Goal: Information Seeking & Learning: Find specific fact

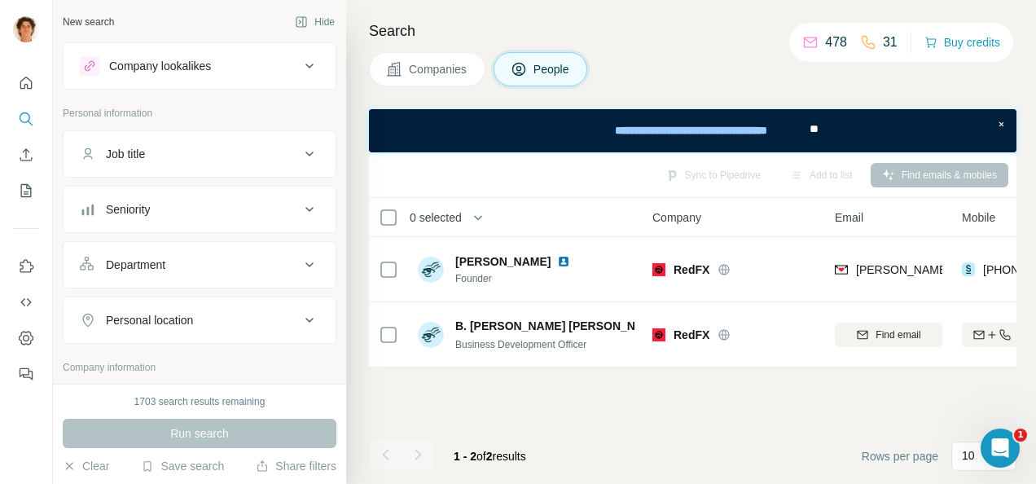
scroll to position [0, 175]
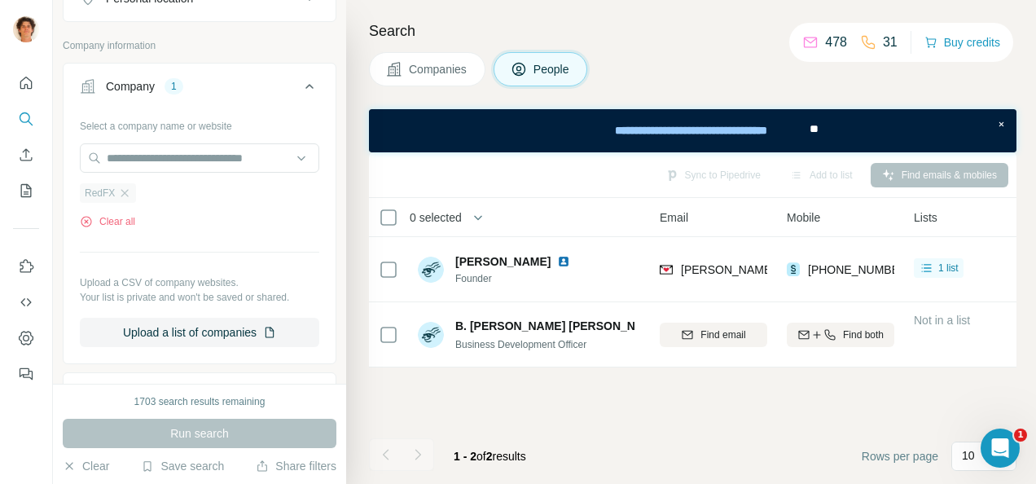
click at [125, 183] on div "RedFX" at bounding box center [108, 193] width 56 height 20
click at [124, 189] on icon "button" at bounding box center [124, 192] width 7 height 7
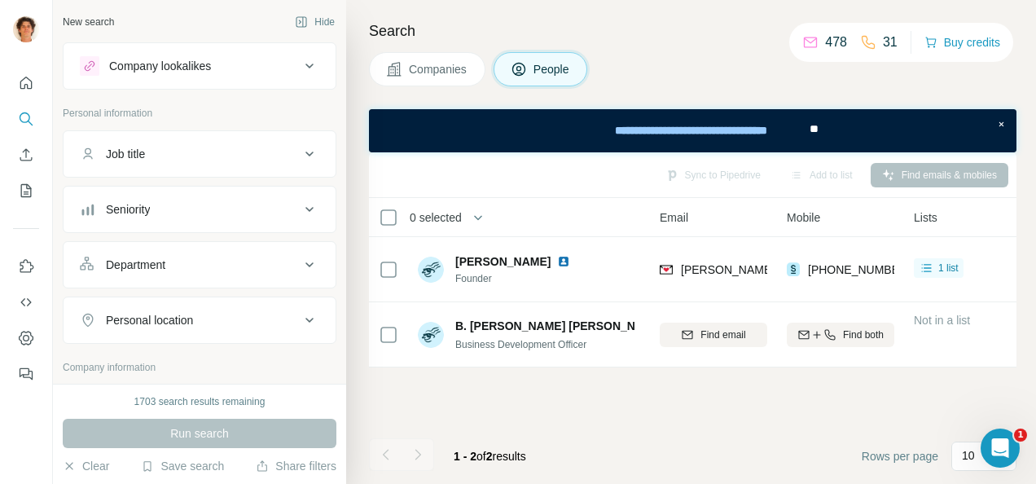
scroll to position [162, 0]
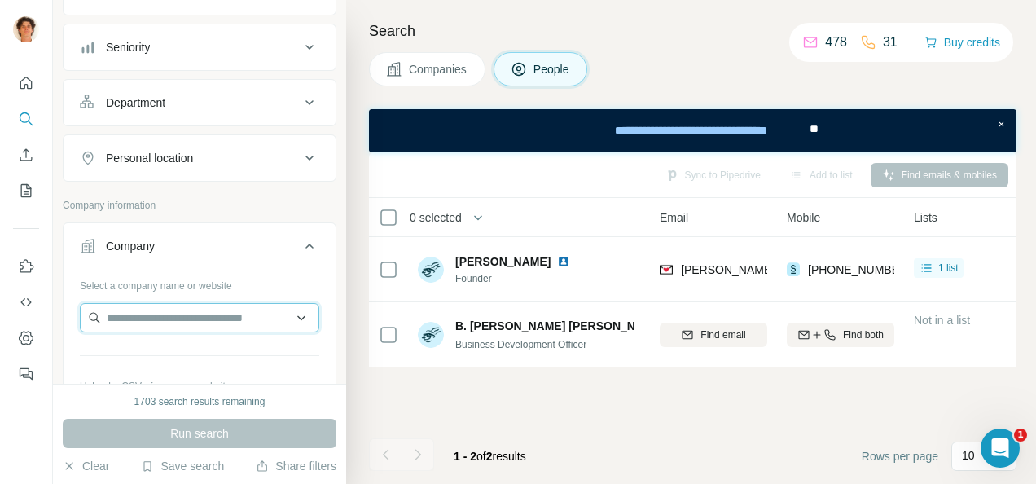
click at [167, 303] on input "text" at bounding box center [199, 317] width 239 height 29
type input "*"
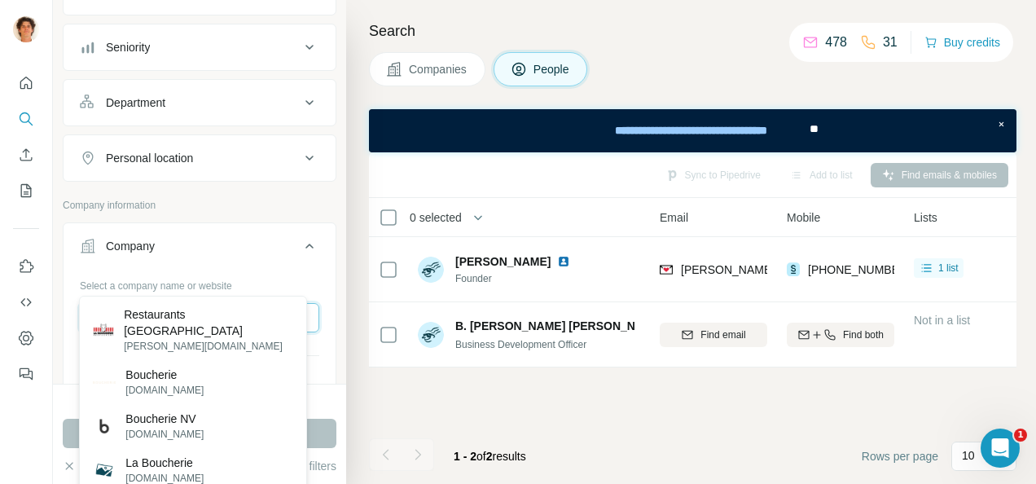
scroll to position [243, 0]
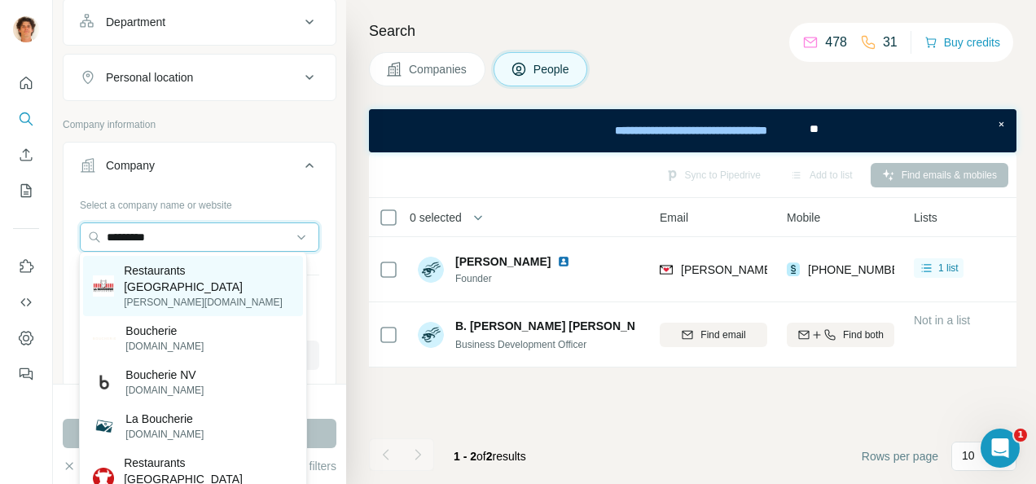
type input "*********"
click at [192, 295] on p "[PERSON_NAME][DOMAIN_NAME]" at bounding box center [208, 302] width 169 height 15
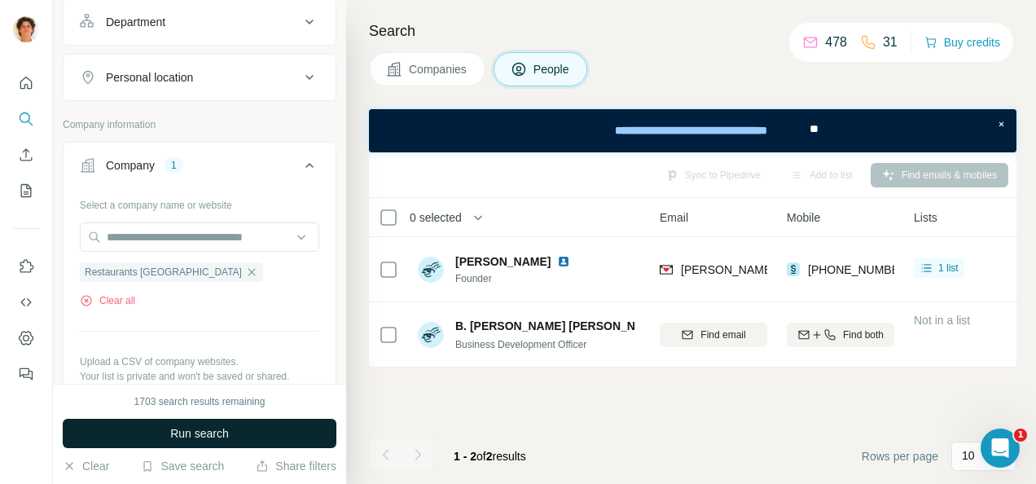
click at [187, 432] on span "Run search" at bounding box center [199, 433] width 59 height 16
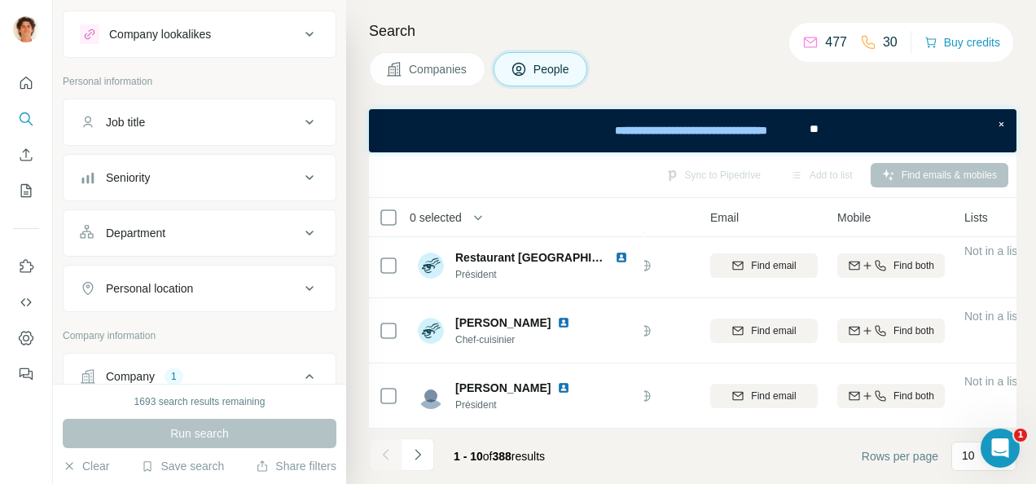
scroll to position [31, 0]
click at [138, 125] on div "Job title" at bounding box center [125, 123] width 39 height 16
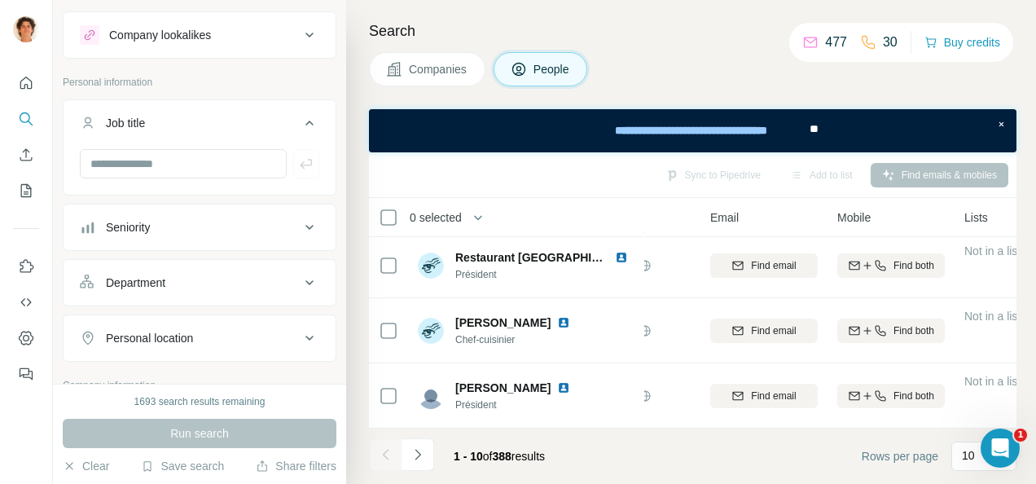
click at [182, 145] on button "Job title" at bounding box center [200, 126] width 272 height 46
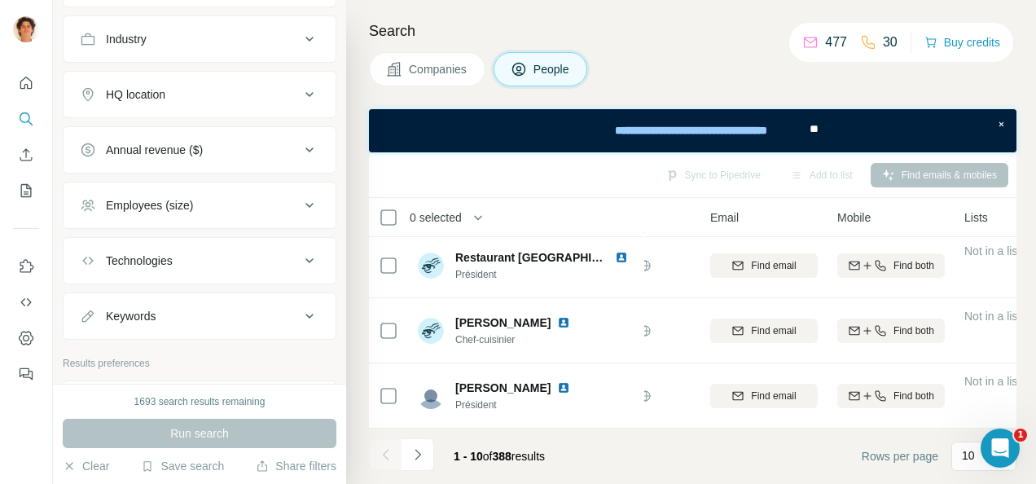
scroll to position [679, 0]
click at [300, 84] on icon at bounding box center [310, 94] width 20 height 20
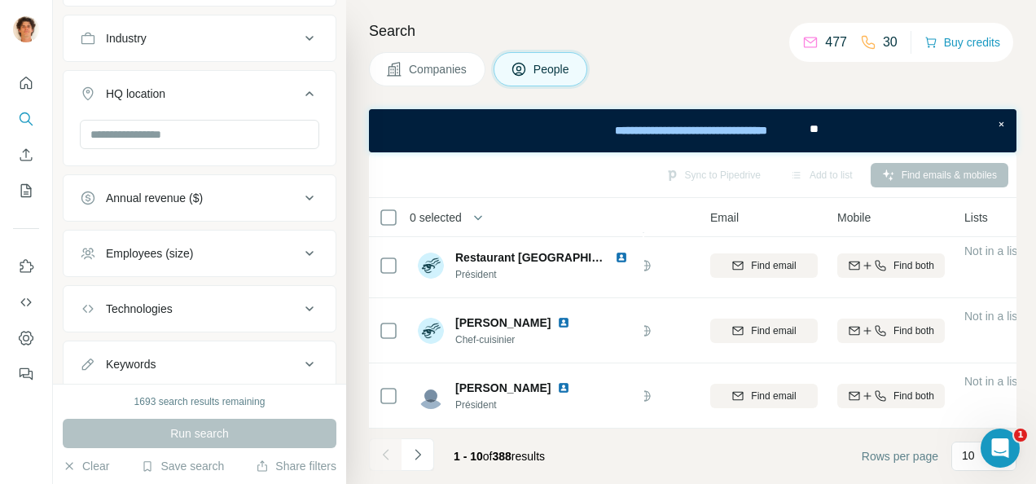
click at [232, 114] on button "HQ location" at bounding box center [200, 97] width 272 height 46
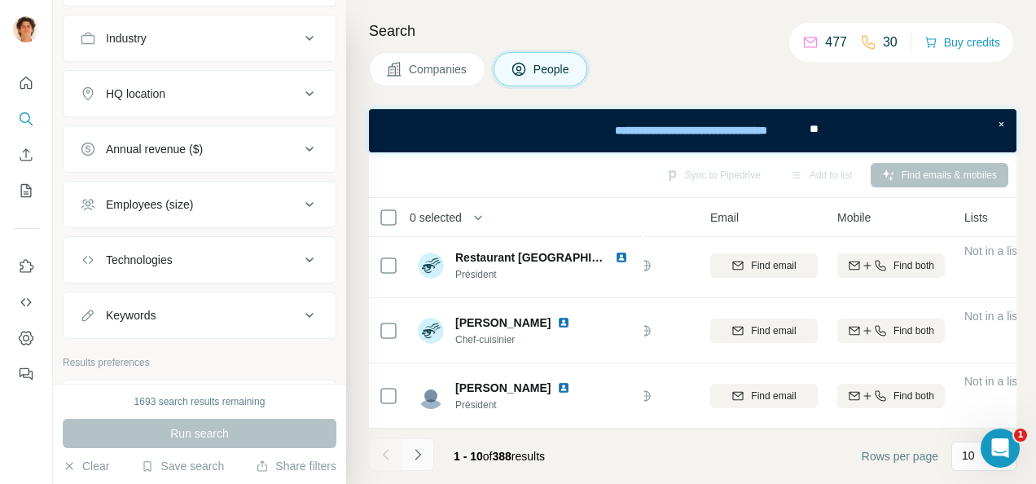
click at [422, 456] on icon "Navigate to next page" at bounding box center [418, 454] width 16 height 16
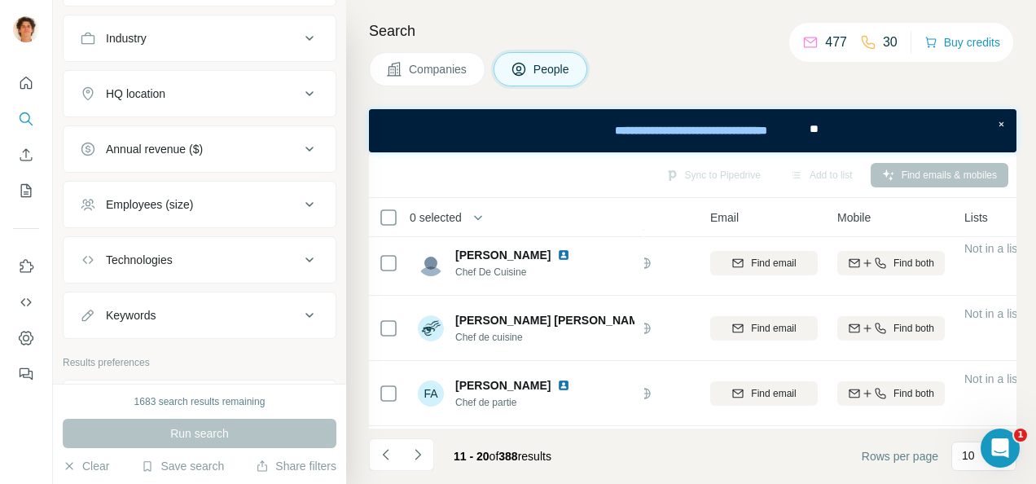
scroll to position [0, 125]
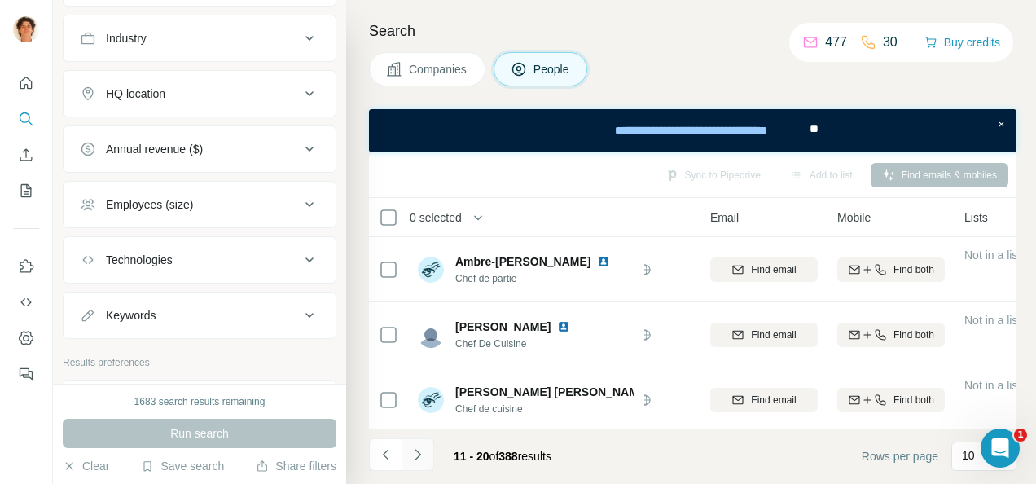
click at [425, 448] on button "Navigate to next page" at bounding box center [417, 454] width 33 height 33
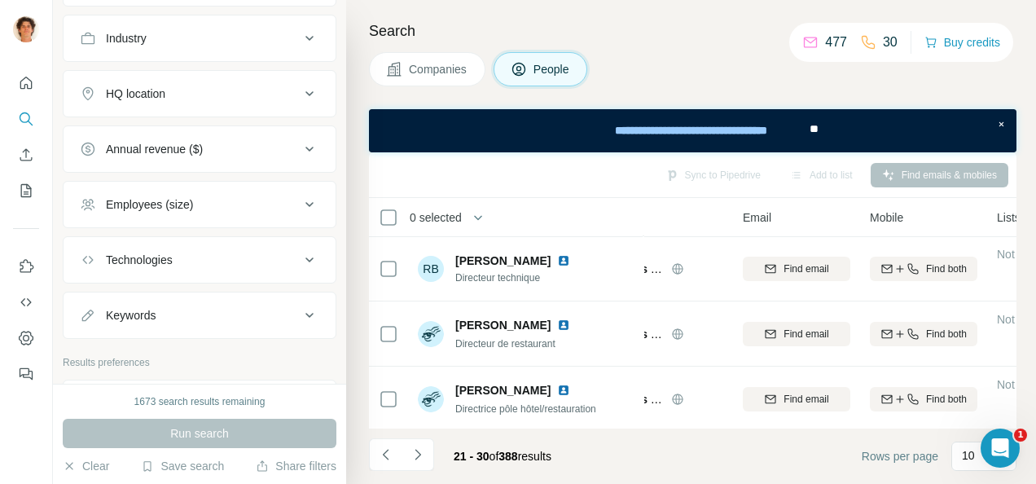
scroll to position [467, 92]
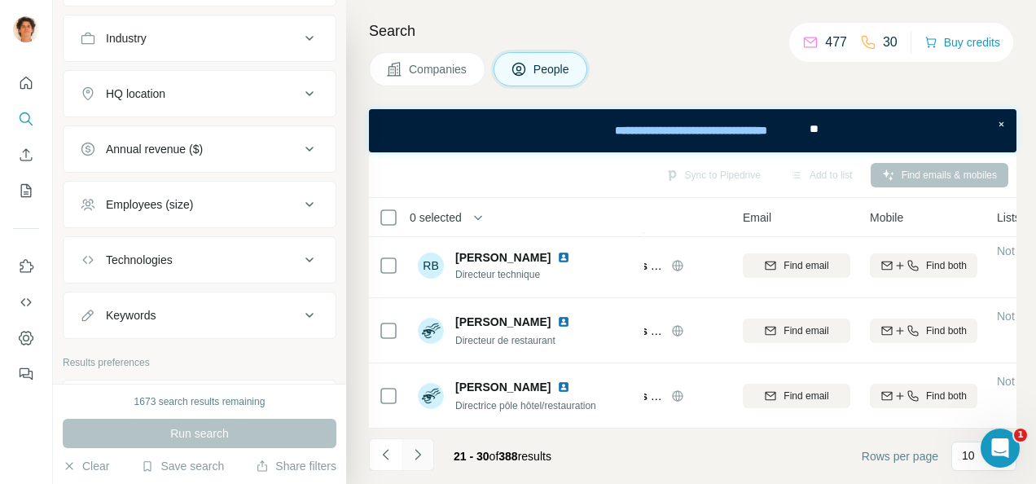
click at [406, 451] on button "Navigate to next page" at bounding box center [417, 454] width 33 height 33
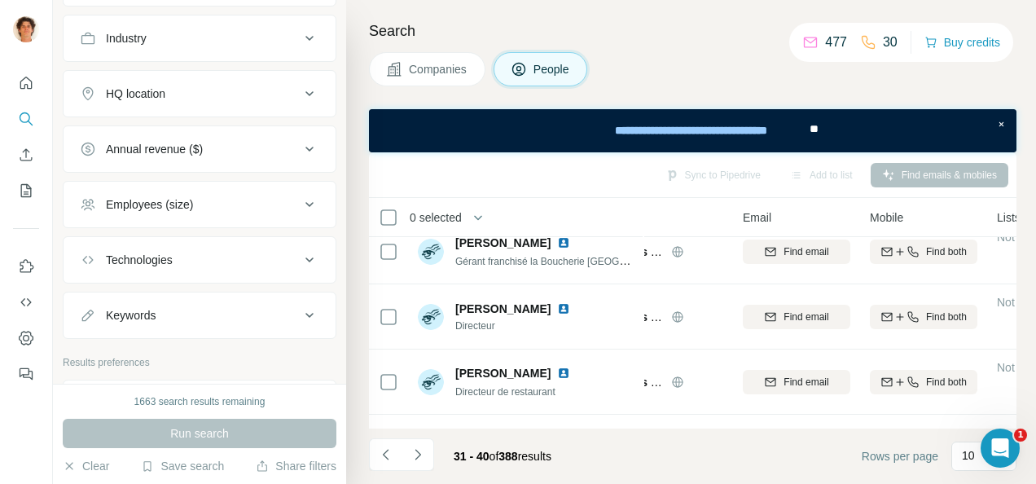
scroll to position [0, 92]
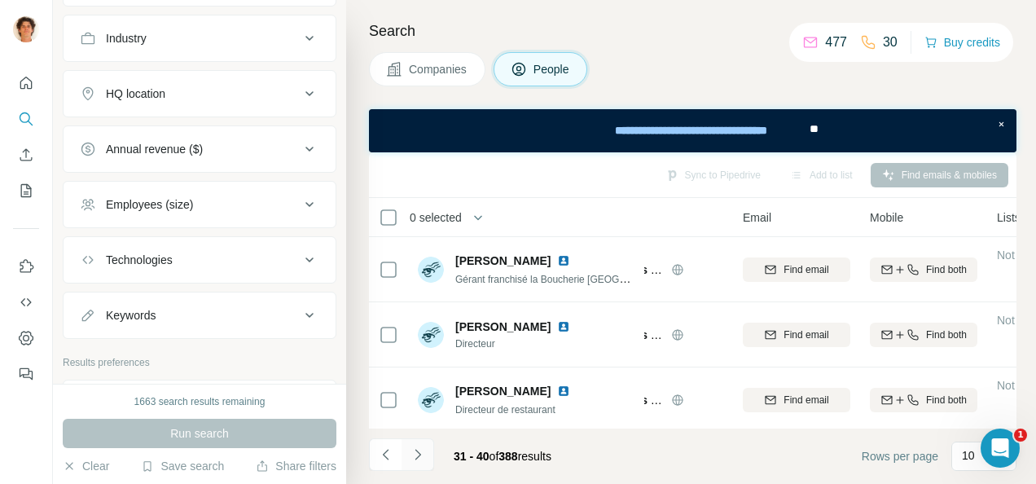
click at [416, 454] on icon "Navigate to next page" at bounding box center [418, 454] width 16 height 16
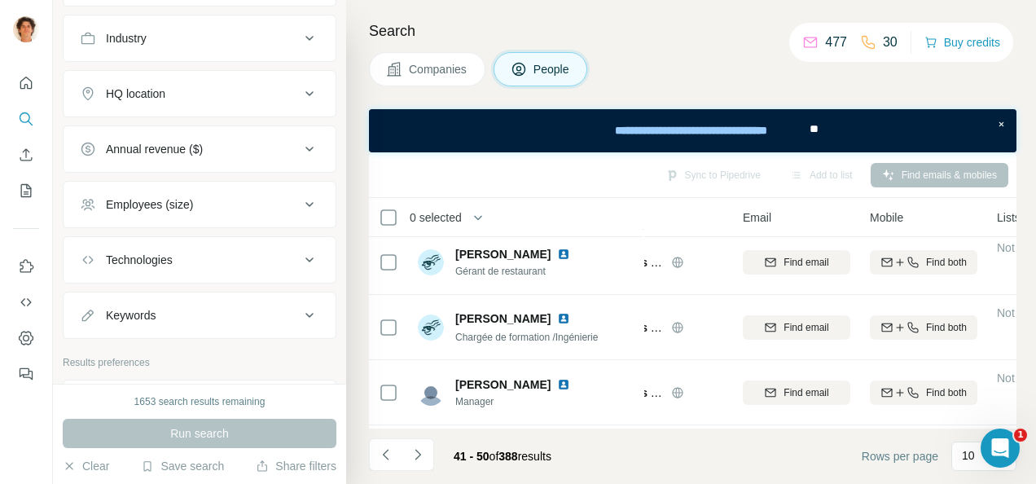
scroll to position [467, 92]
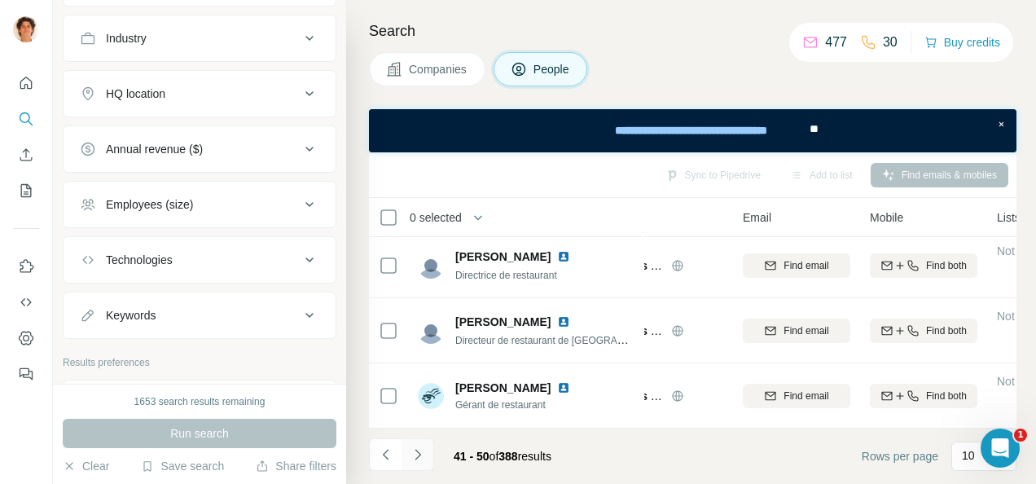
click at [423, 448] on icon "Navigate to next page" at bounding box center [418, 454] width 16 height 16
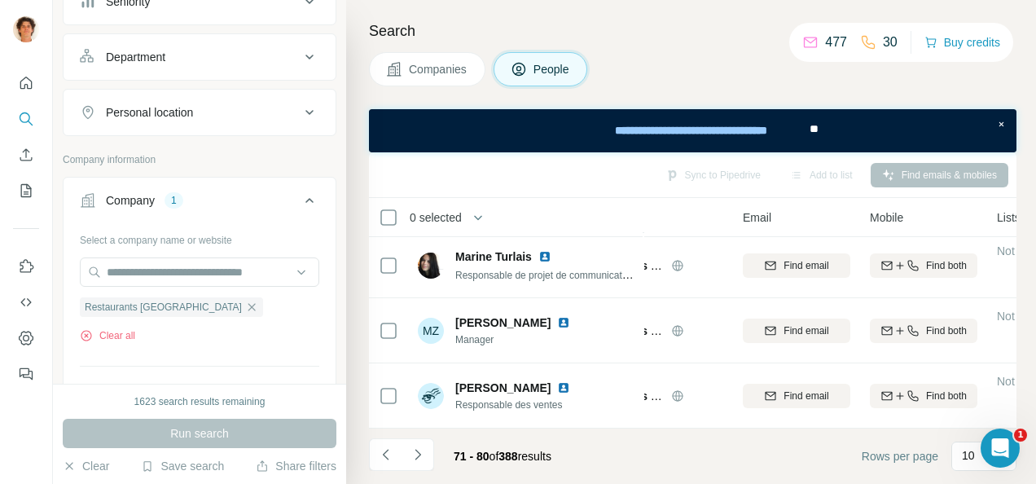
scroll to position [200, 0]
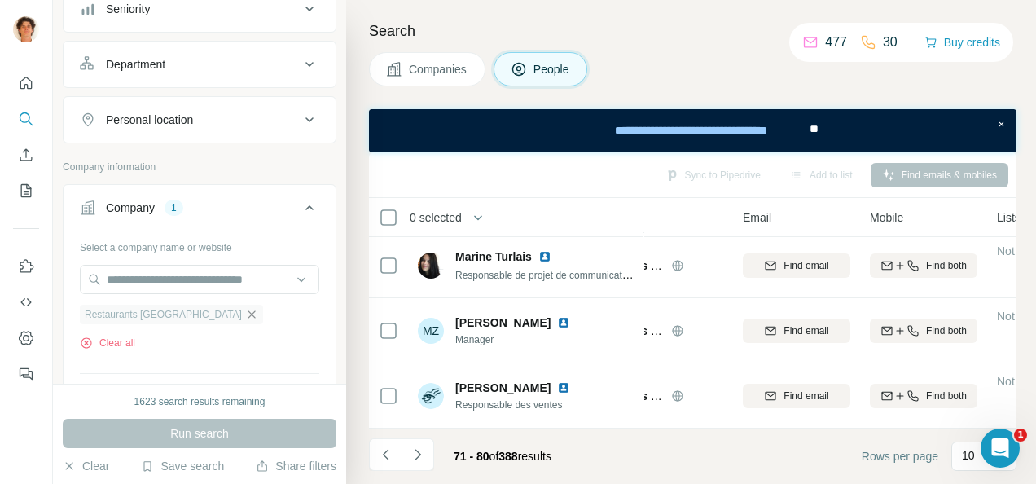
click at [245, 316] on icon "button" at bounding box center [251, 314] width 13 height 13
